Goal: Task Accomplishment & Management: Manage account settings

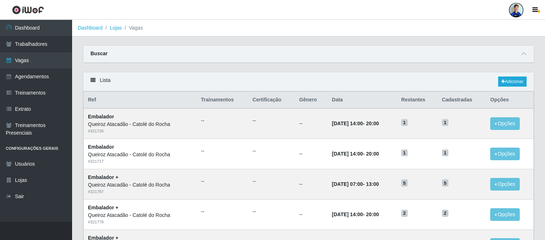
scroll to position [80, 0]
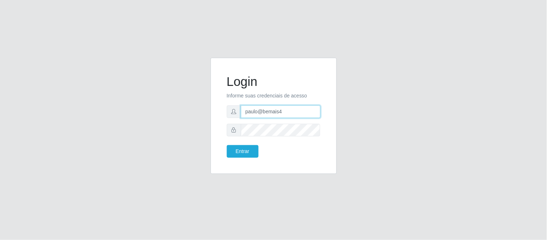
drag, startPoint x: 289, startPoint y: 112, endPoint x: 203, endPoint y: 108, distance: 85.5
click at [203, 109] on div "Login Informe suas credenciais de acesso paulo@bemais4 Entrar" at bounding box center [273, 120] width 411 height 125
type input "juliomarques@carone"
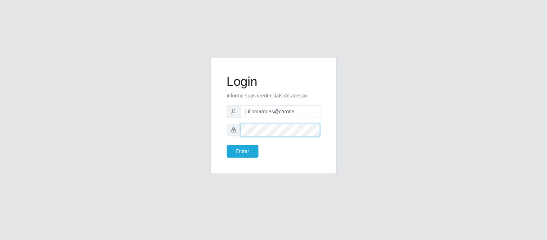
click at [234, 137] on form "Login Informe suas credenciais de acesso juliomarques@carone Entrar" at bounding box center [274, 116] width 94 height 84
click at [227, 145] on button "Entrar" at bounding box center [243, 151] width 32 height 13
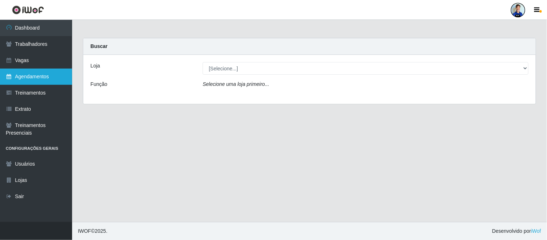
click at [35, 75] on link "Agendamentos" at bounding box center [36, 76] width 72 height 16
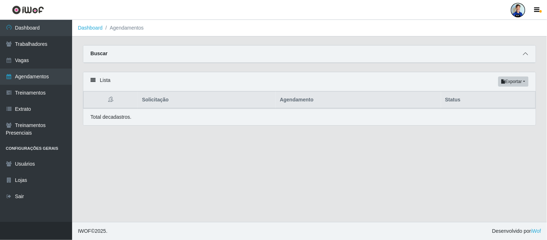
click at [528, 55] on span at bounding box center [525, 54] width 9 height 8
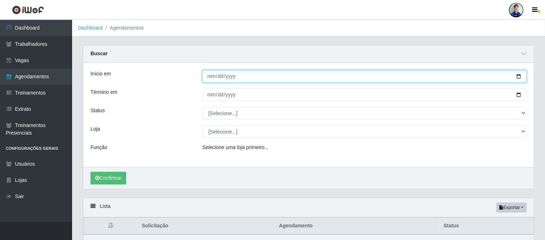
click at [212, 72] on input "Início em" at bounding box center [364, 76] width 324 height 13
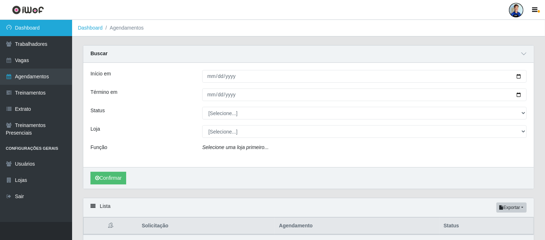
click at [24, 30] on link "Dashboard" at bounding box center [36, 28] width 72 height 16
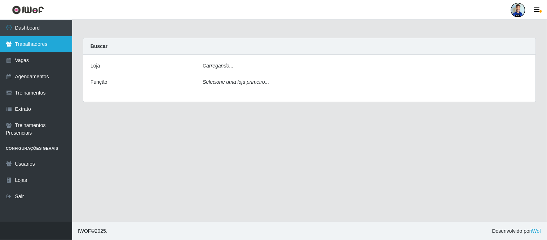
click at [38, 41] on link "Trabalhadores" at bounding box center [36, 44] width 72 height 16
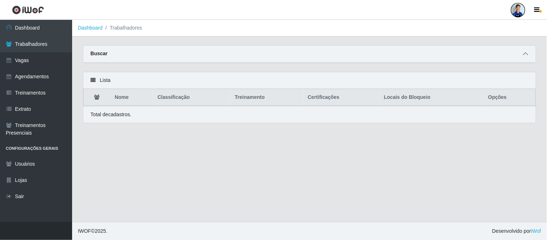
click at [529, 55] on span at bounding box center [525, 54] width 9 height 8
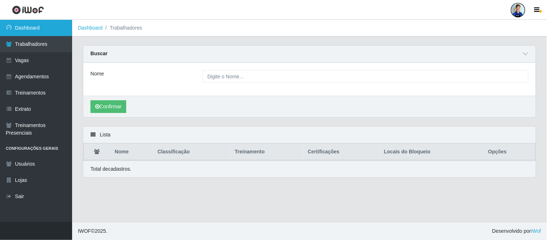
click at [34, 30] on link "Dashboard" at bounding box center [36, 28] width 72 height 16
